Goal: Task Accomplishment & Management: Manage account settings

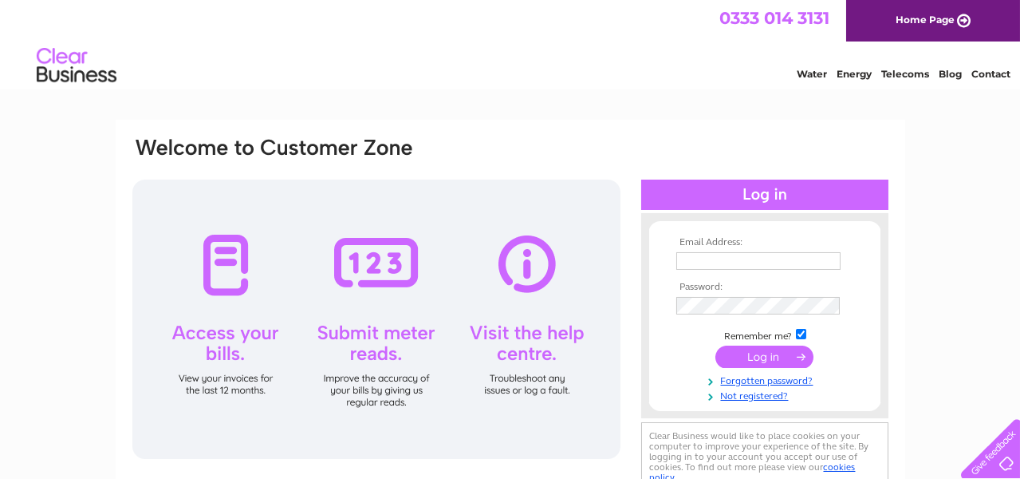
type input "[EMAIL_ADDRESS][DOMAIN_NAME]"
click at [783, 349] on input "submit" at bounding box center [764, 356] width 98 height 22
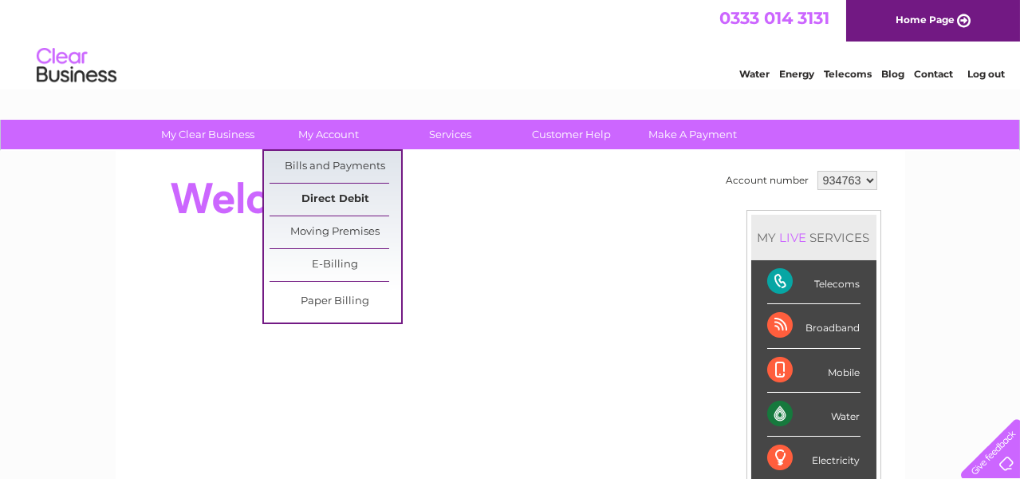
click at [349, 192] on link "Direct Debit" at bounding box center [336, 199] width 132 height 32
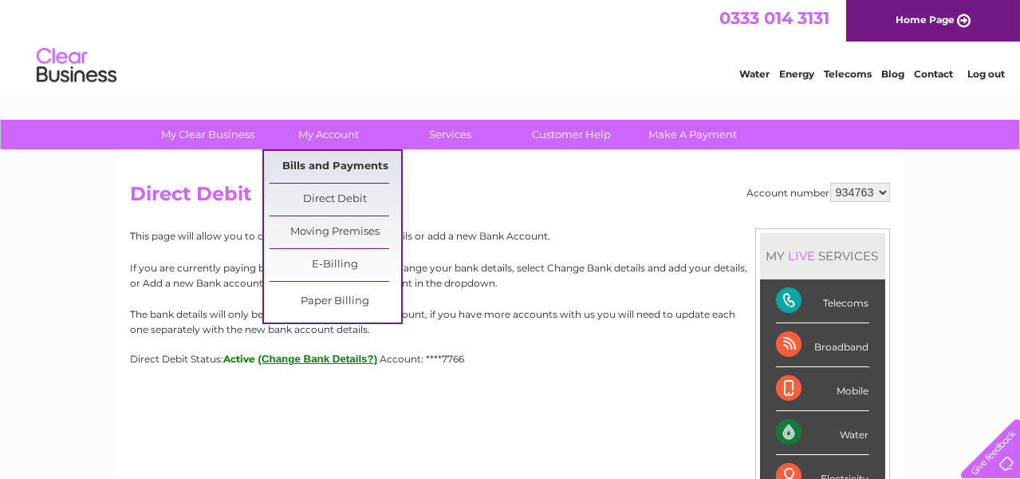
click at [353, 165] on link "Bills and Payments" at bounding box center [336, 167] width 132 height 32
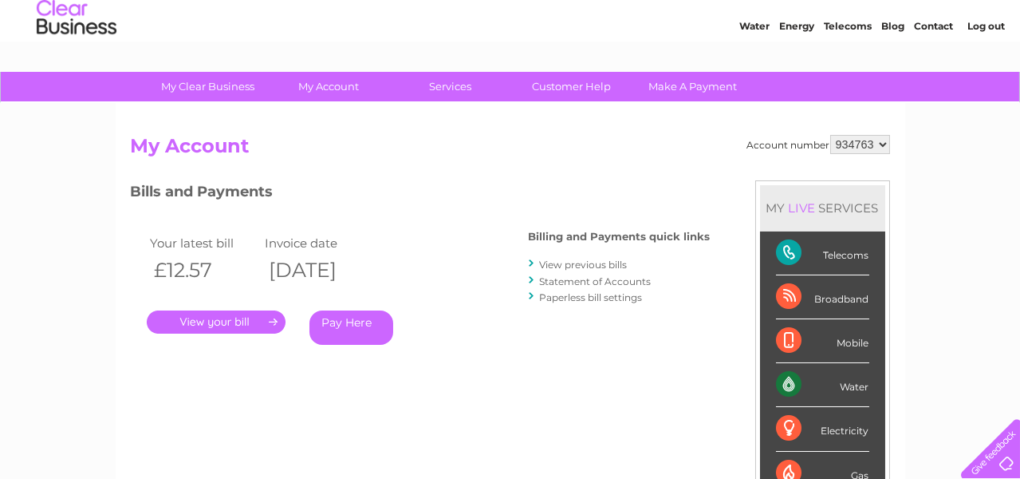
scroll to position [76, 0]
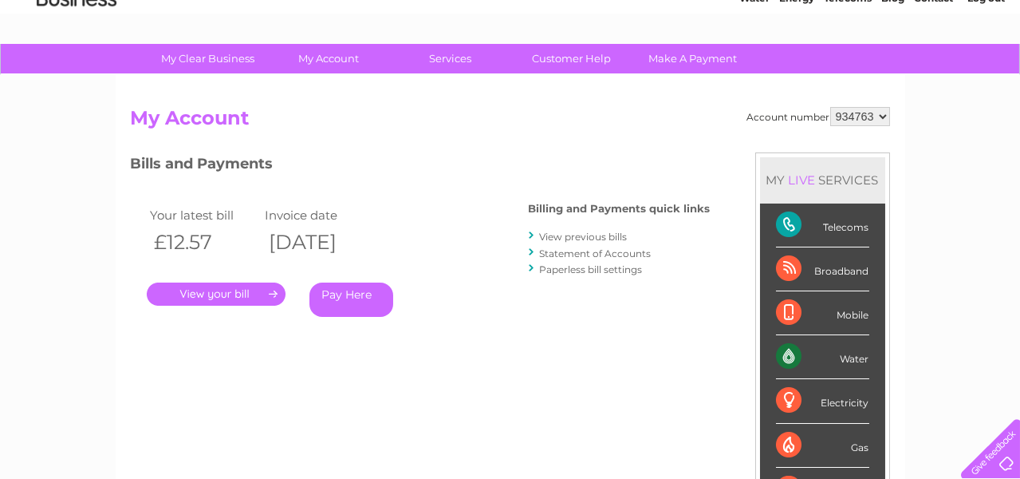
click at [249, 290] on link "." at bounding box center [216, 293] width 139 height 23
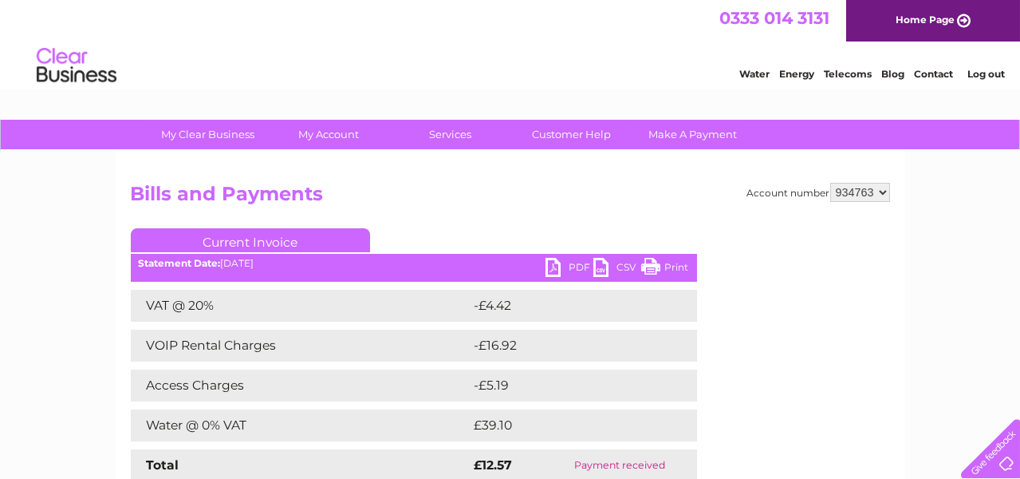
scroll to position [76, 0]
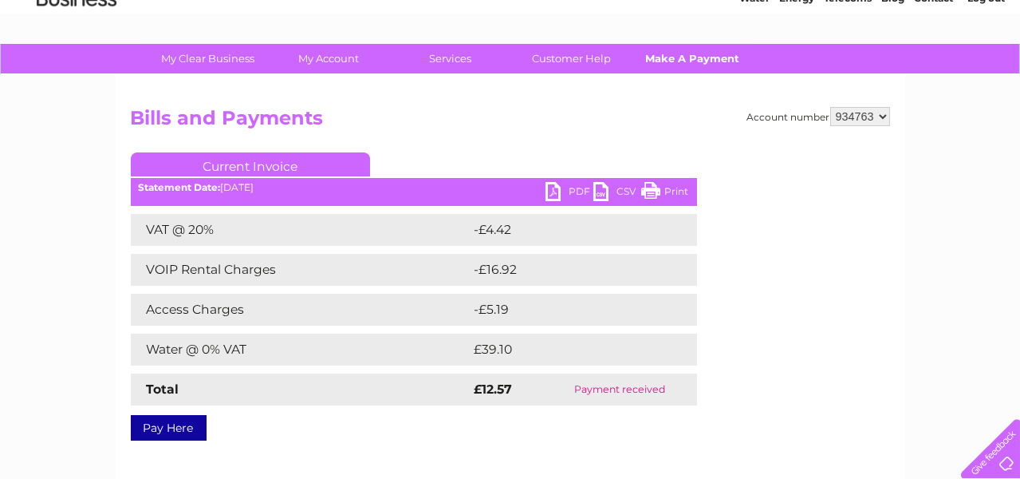
click at [686, 60] on link "Make A Payment" at bounding box center [693, 59] width 132 height 30
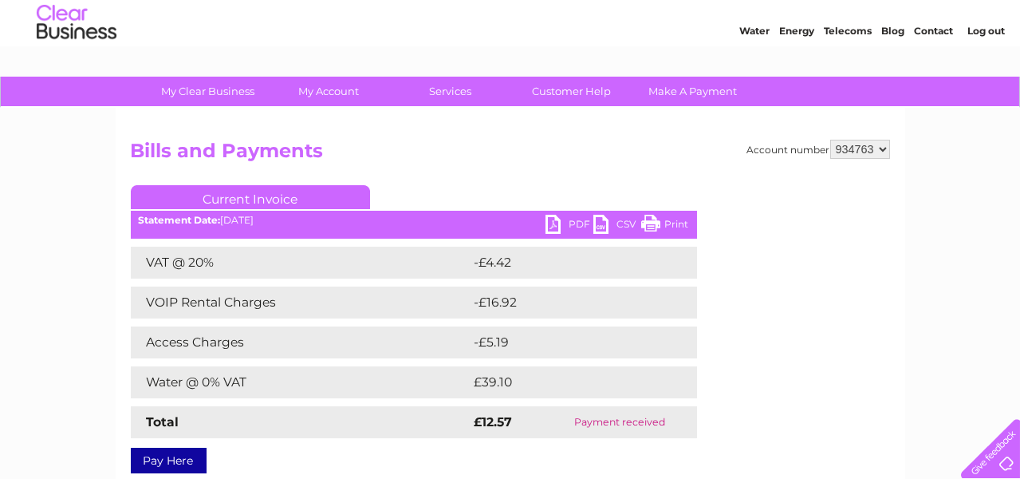
scroll to position [0, 0]
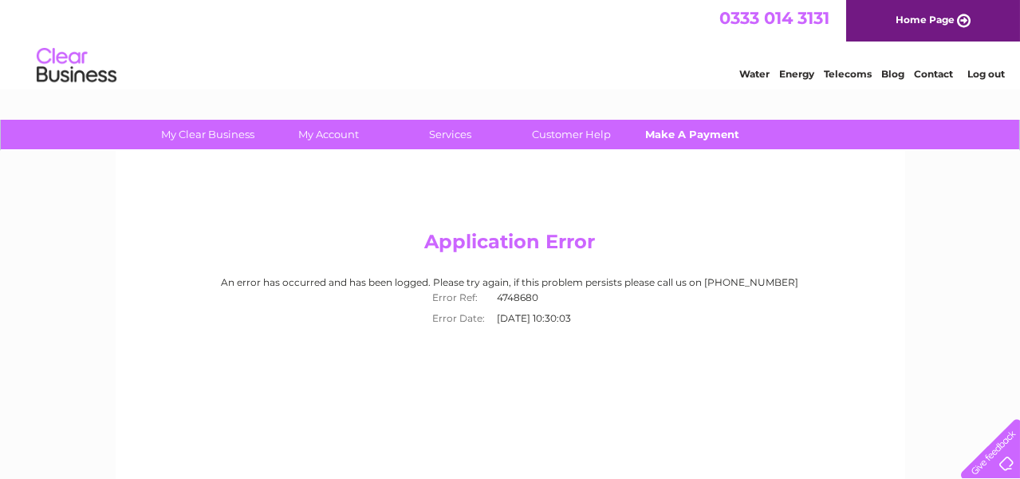
click at [708, 136] on link "Make A Payment" at bounding box center [693, 135] width 132 height 30
click at [983, 77] on link "Log out" at bounding box center [985, 74] width 37 height 12
click at [989, 74] on link "Log out" at bounding box center [985, 74] width 37 height 12
